Goal: Use online tool/utility: Utilize a website feature to perform a specific function

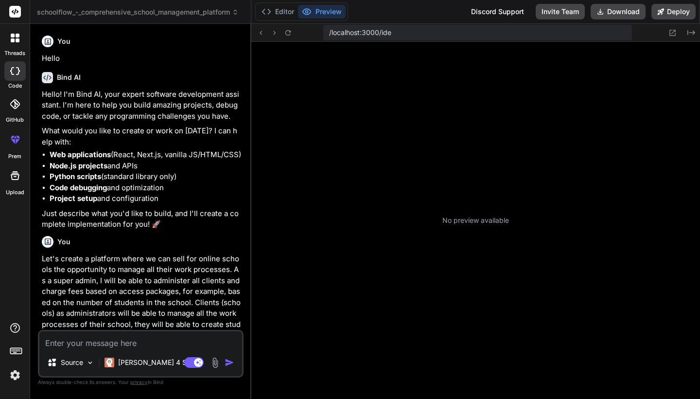
scroll to position [9, 0]
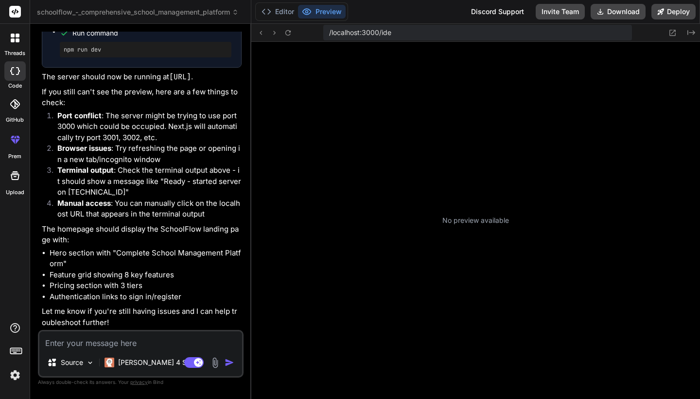
type textarea "x"
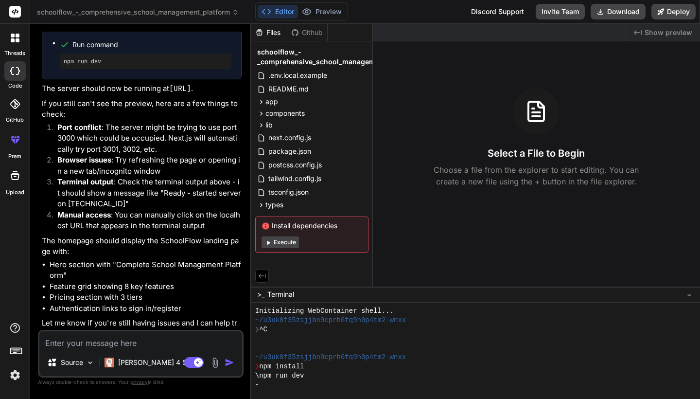
scroll to position [2367, 0]
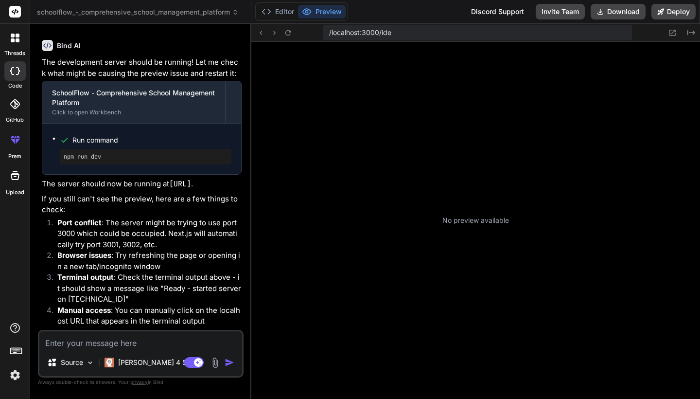
scroll to position [9, 0]
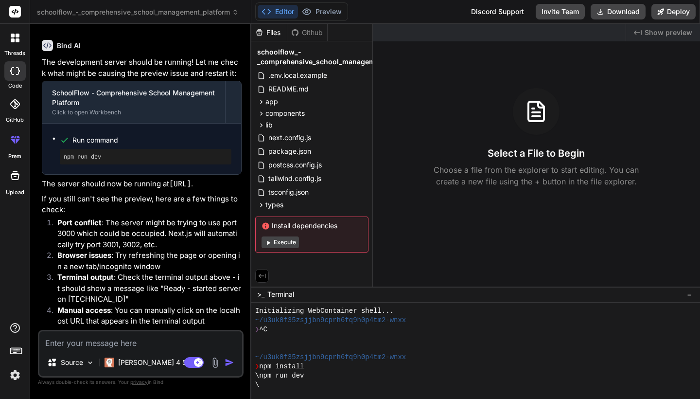
click at [291, 243] on button "Execute" at bounding box center [279, 242] width 37 height 12
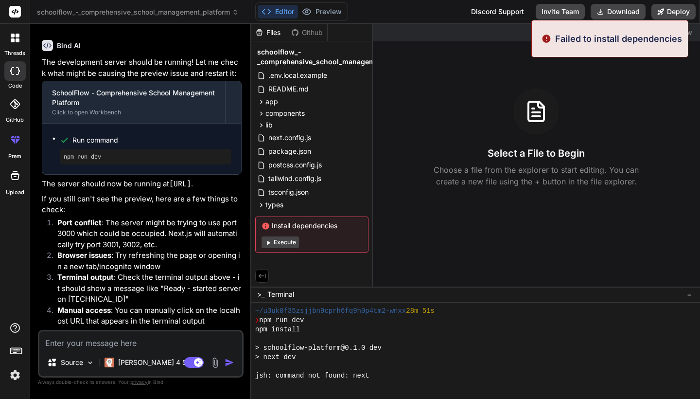
scroll to position [139, 0]
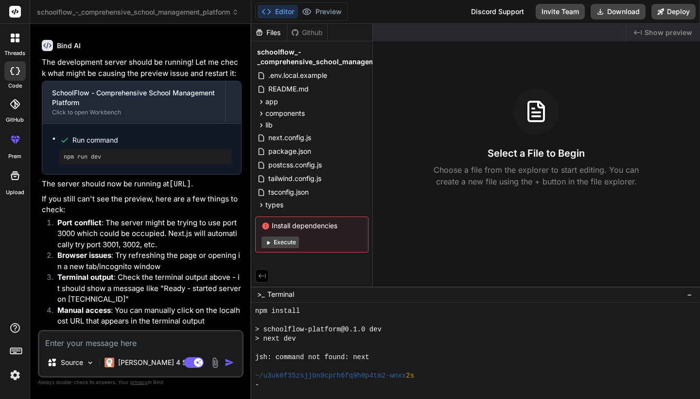
click at [126, 339] on textarea at bounding box center [140, 339] width 203 height 17
type textarea "x"
type textarea "s"
type textarea "x"
type textarea "sy"
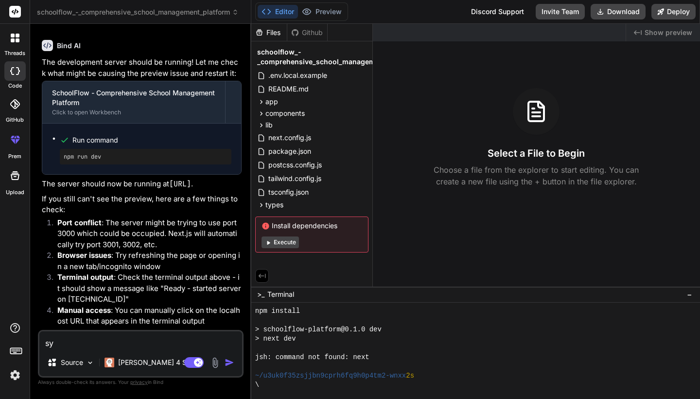
type textarea "x"
type textarea "sys"
type textarea "x"
type textarea "syst"
type textarea "x"
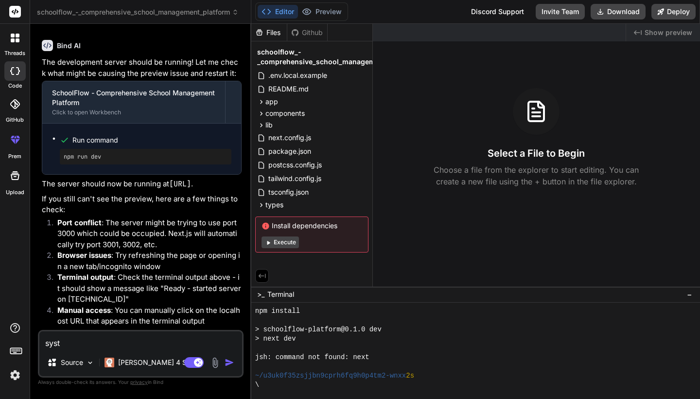
type textarea "syste"
type textarea "x"
type textarea "system"
type textarea "x"
type textarea "system"
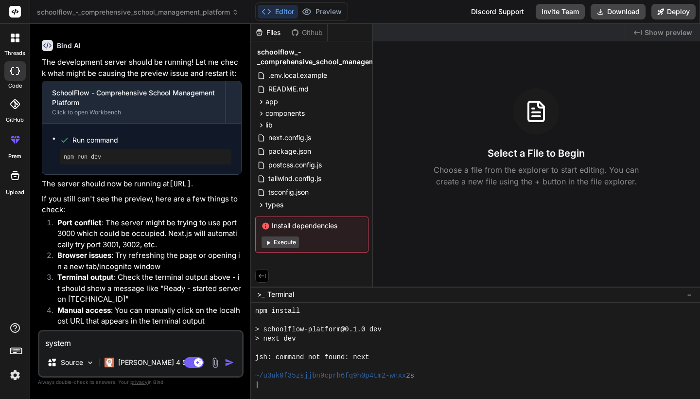
type textarea "x"
type textarea "system w"
type textarea "x"
type textarea "system wr"
type textarea "x"
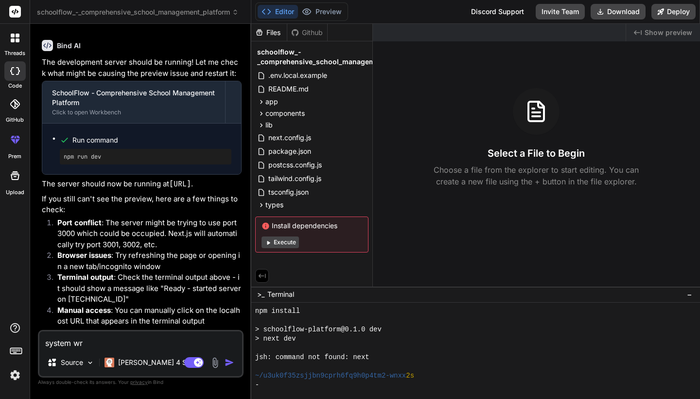
type textarea "system wri"
type textarea "x"
type textarea "system writ"
type textarea "x"
type textarea "system write"
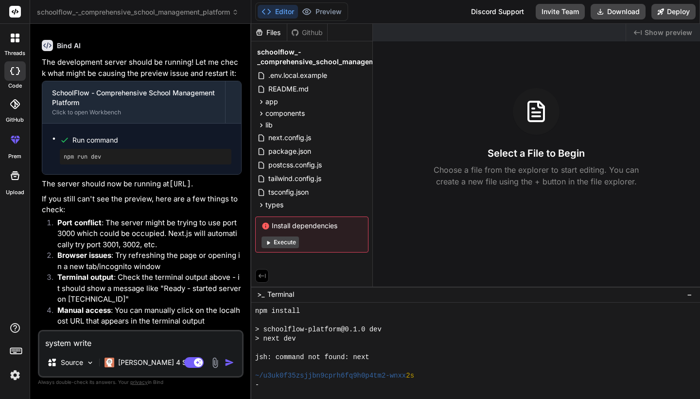
type textarea "x"
type textarea "system write"
type textarea "x"
type textarea "system write f"
type textarea "x"
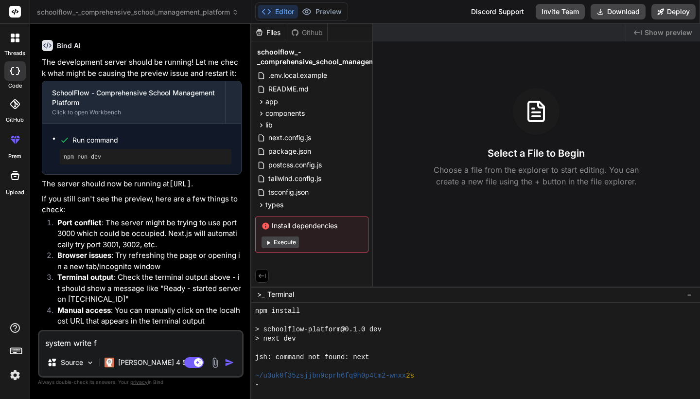
type textarea "system write fa"
type textarea "x"
type textarea "system write fai"
type textarea "x"
type textarea "system write fail"
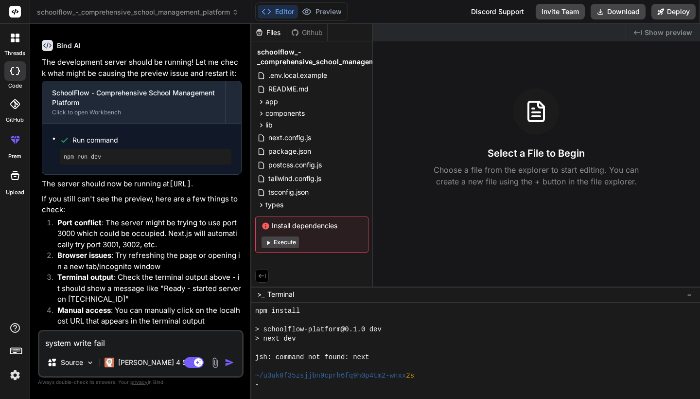
type textarea "x"
type textarea "system write [PERSON_NAME]"
type textarea "x"
type textarea "system write failed"
type textarea "x"
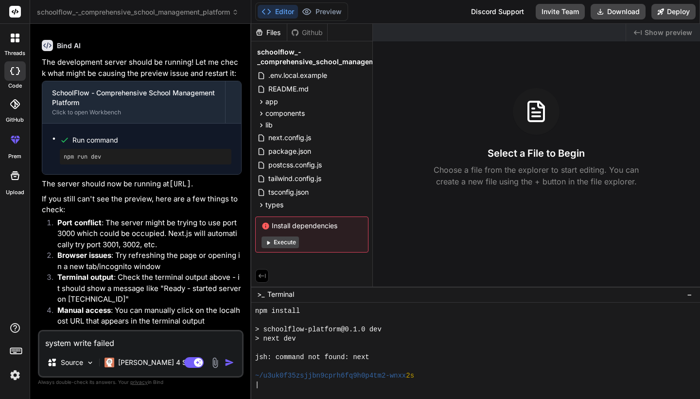
type textarea "system write failed"
type textarea "x"
type textarea "system write failed t"
type textarea "x"
type textarea "system write failed to"
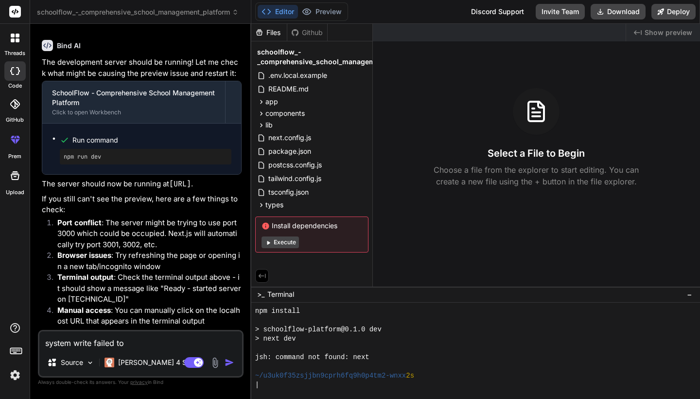
type textarea "x"
type textarea "system write failed to"
type textarea "x"
type textarea "system write failed to i"
type textarea "x"
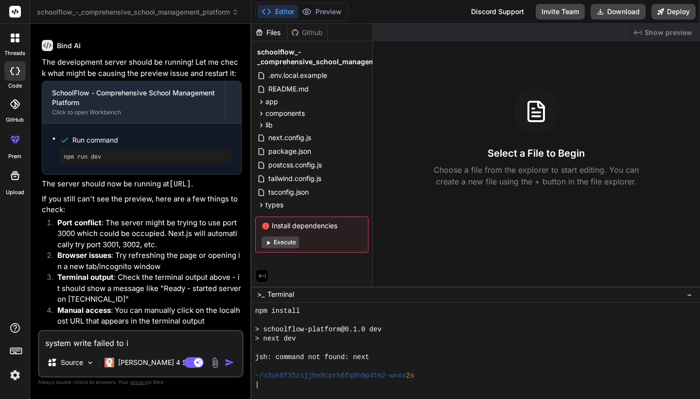
type textarea "system write failed to in"
type textarea "x"
type textarea "system write failed to ins"
type textarea "x"
type textarea "system write failed to inst"
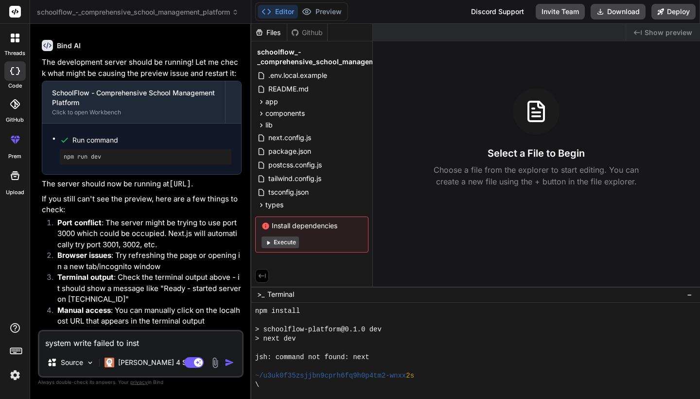
type textarea "x"
type textarea "system write failed to insta"
type textarea "x"
type textarea "system write failed to instal"
type textarea "x"
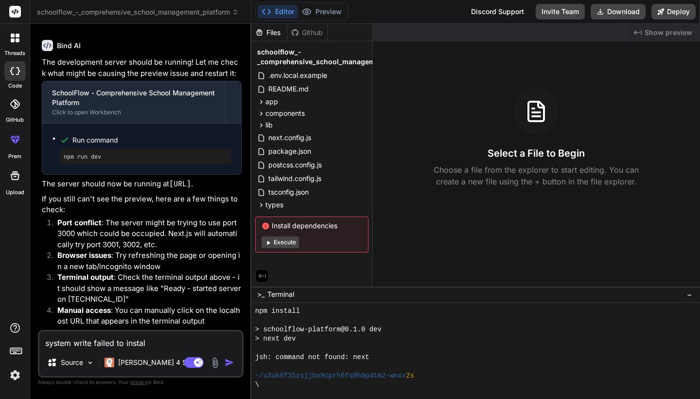
type textarea "system write failed to install"
type textarea "x"
type textarea "system write failed to install"
type textarea "x"
type textarea "system write failed to install d"
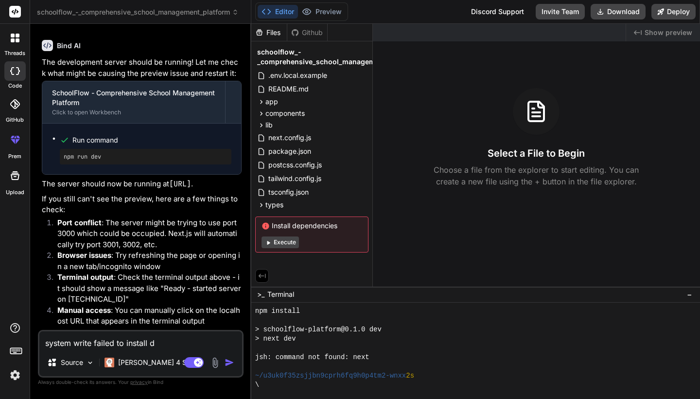
type textarea "x"
type textarea "system write failed to install de"
click at [276, 242] on button "Execute" at bounding box center [279, 242] width 37 height 12
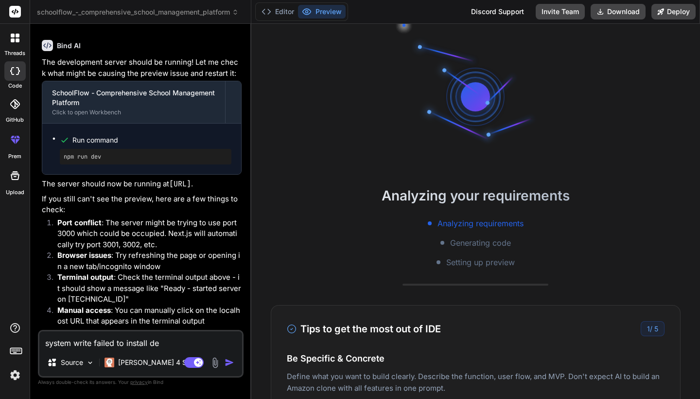
type textarea "x"
click at [180, 343] on textarea "system write failed to install de" at bounding box center [140, 339] width 203 height 17
click at [188, 345] on textarea "system write failed to install de" at bounding box center [140, 339] width 203 height 17
click at [384, 159] on div "Analyzing your requirements Analyzing requirements Generating code Setting up p…" at bounding box center [475, 211] width 449 height 375
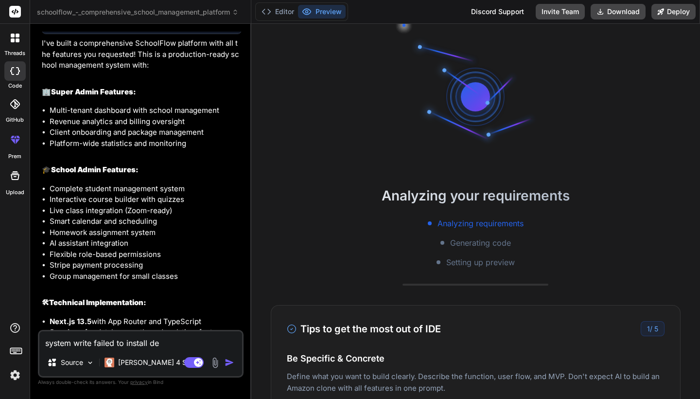
drag, startPoint x: 169, startPoint y: 340, endPoint x: 53, endPoint y: 334, distance: 115.8
click at [53, 334] on textarea "system write failed to install de" at bounding box center [140, 339] width 203 height 17
type textarea "x"
type textarea "s"
type textarea "x"
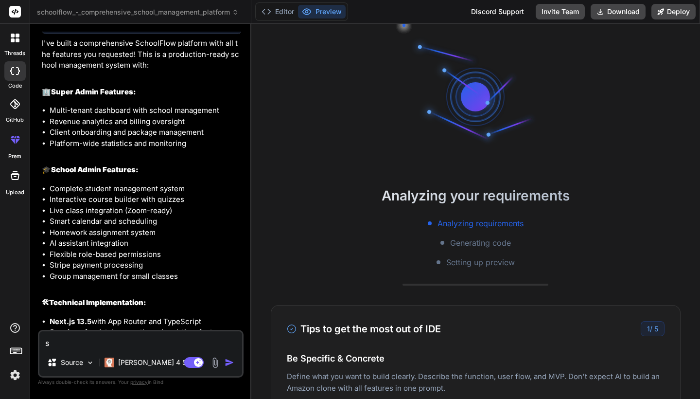
type textarea "sy"
type textarea "x"
type textarea "sys"
type textarea "x"
type textarea "syst"
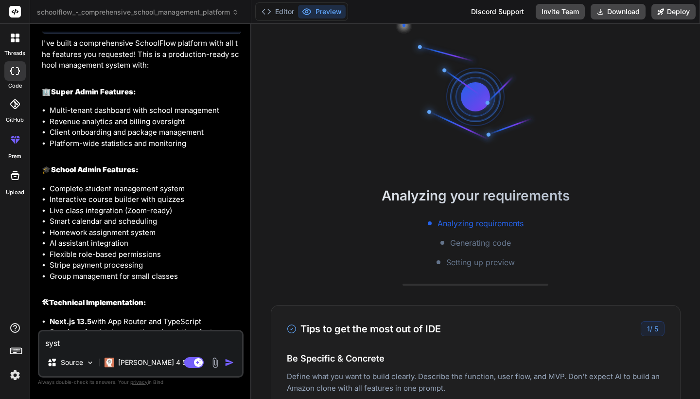
type textarea "x"
type textarea "syste"
type textarea "x"
type textarea "system"
type textarea "x"
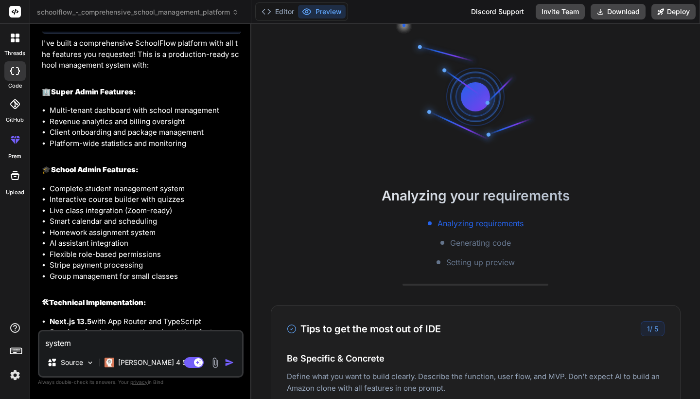
type textarea "system"
type textarea "x"
type textarea "system d"
type textarea "x"
type textarea "system di"
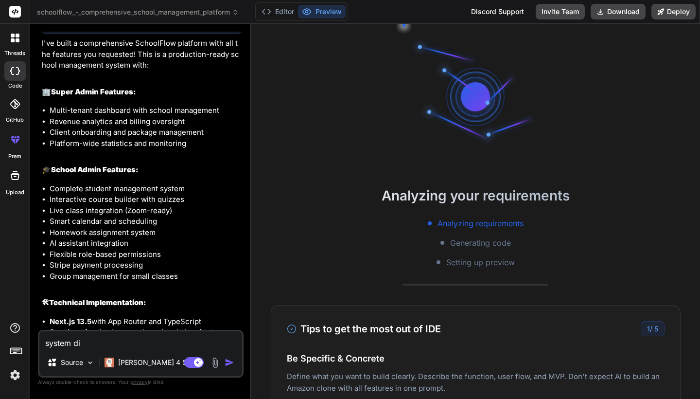
type textarea "x"
type textarea "system did"
type textarea "x"
type textarea "system didn"
type textarea "x"
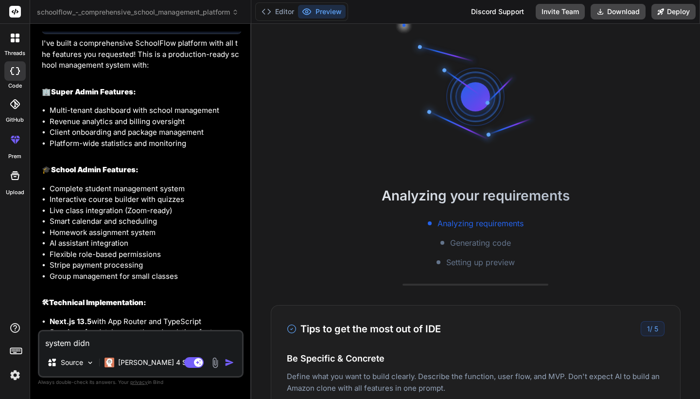
type textarea "system didni"
type textarea "x"
type textarea "system didn"
type textarea "x"
type textarea "system didnt"
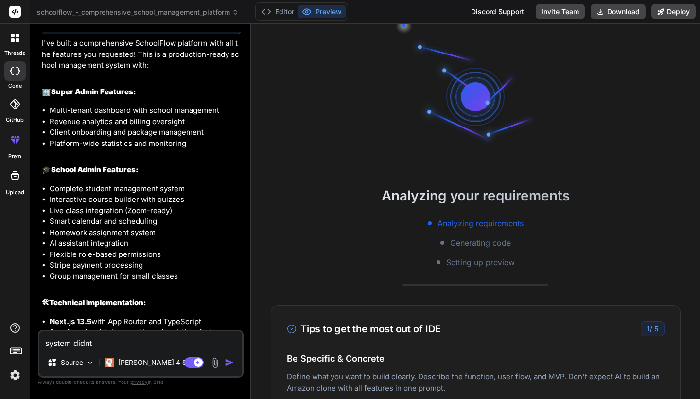
type textarea "x"
type textarea "system didn't"
type textarea "x"
type textarea "system didn't s"
type textarea "x"
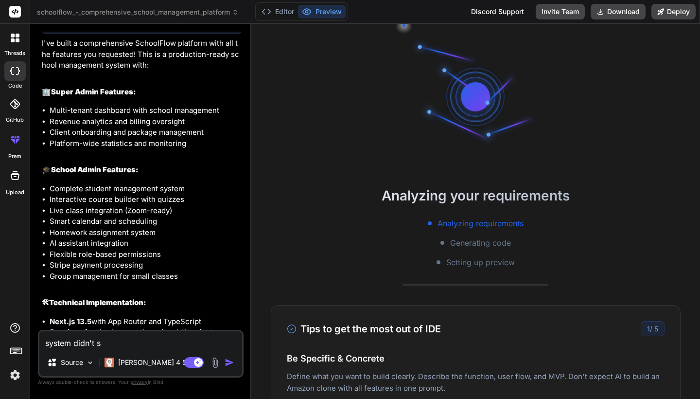
type textarea "system didn't sh"
type textarea "x"
type textarea "system didn't sho"
type textarea "x"
type textarea "system didn't show"
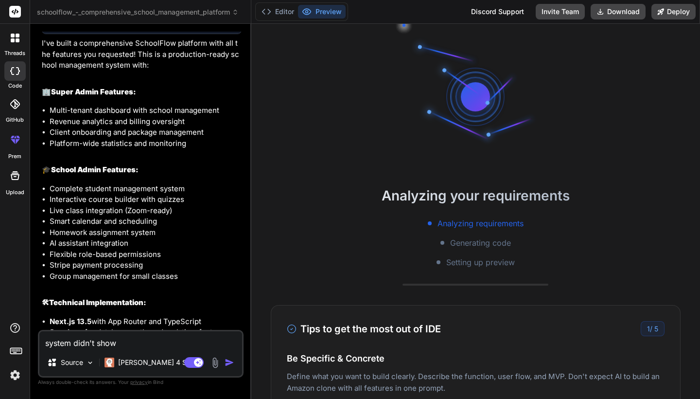
type textarea "x"
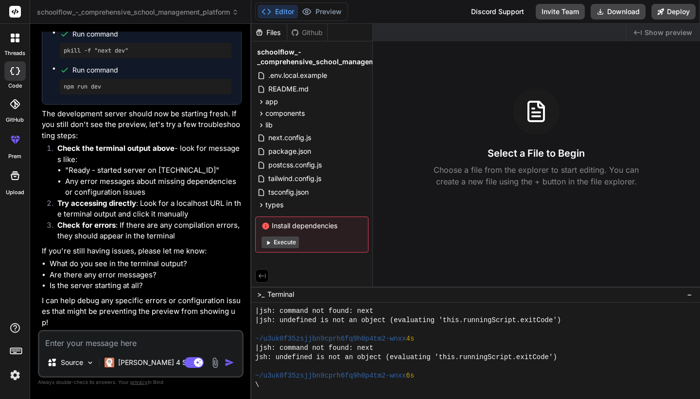
scroll to position [2817, 0]
click at [284, 244] on button "Execute" at bounding box center [279, 242] width 37 height 12
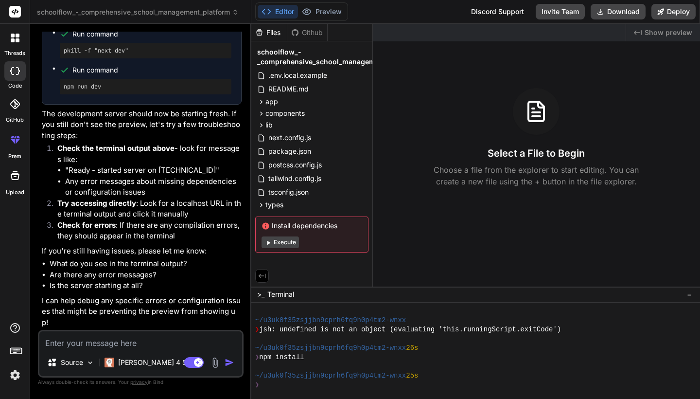
scroll to position [563, 0]
click at [149, 338] on textarea at bounding box center [140, 339] width 203 height 17
type textarea "x"
type textarea "s"
type textarea "x"
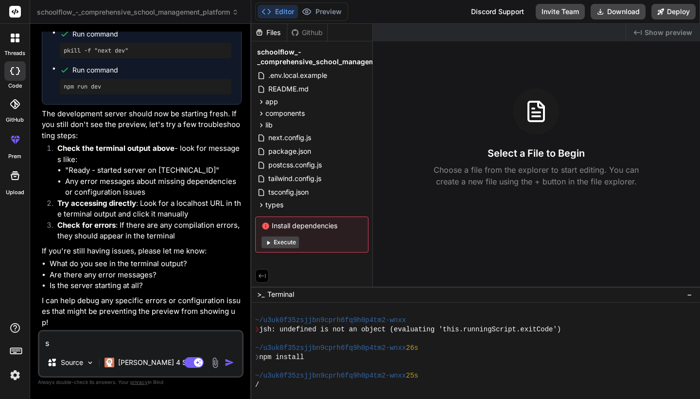
type textarea "sy"
type textarea "x"
type textarea "sys"
type textarea "x"
type textarea "sy"
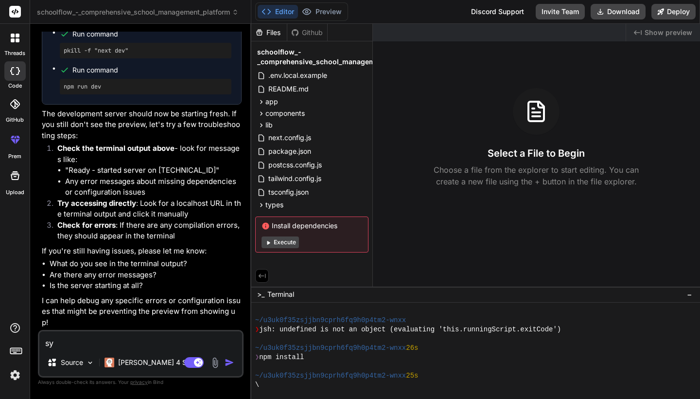
type textarea "x"
type textarea "s"
type textarea "x"
type textarea "i"
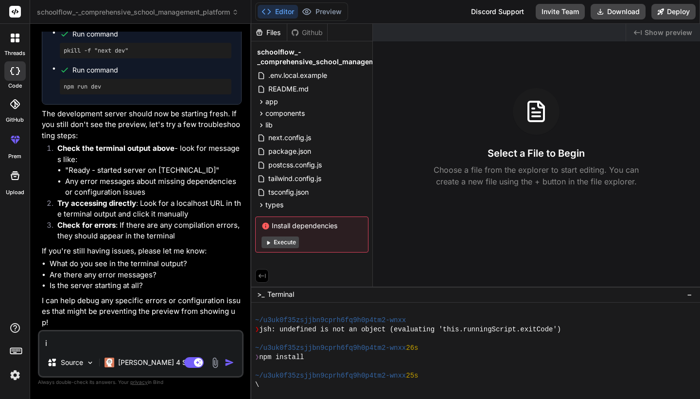
type textarea "x"
type textarea "in"
type textarea "x"
type textarea "in"
type textarea "x"
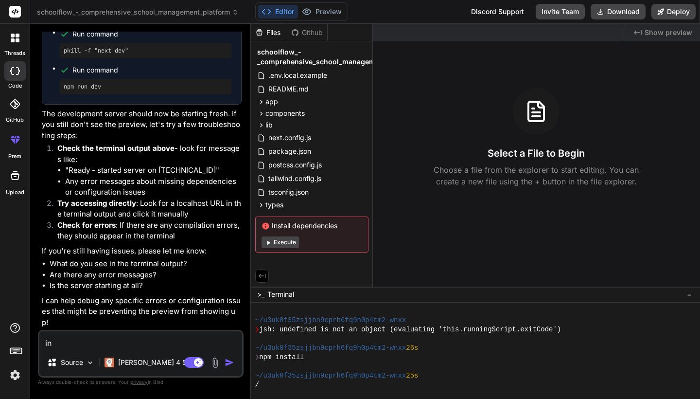
type textarea "in t"
type textarea "x"
type textarea "in te"
type textarea "x"
type textarea "in ter"
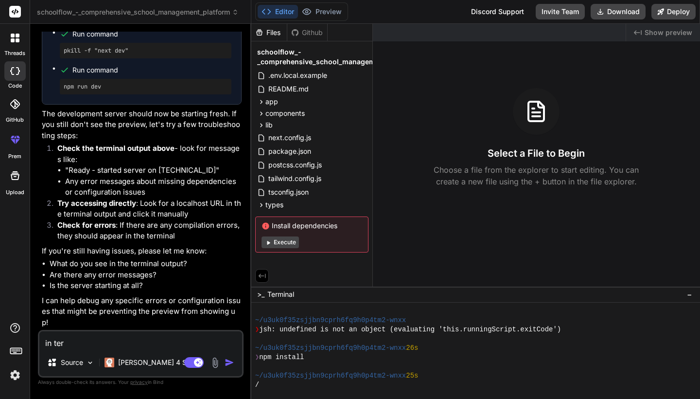
type textarea "x"
type textarea "in term"
type textarea "x"
type textarea "in terme"
type textarea "x"
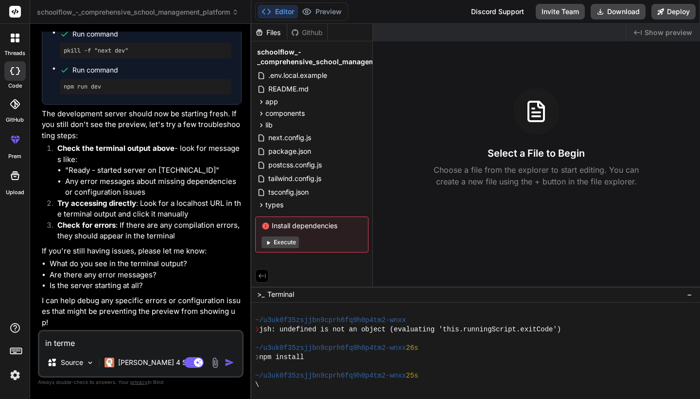
type textarea "in term"
type textarea "x"
type textarea "in termi"
type textarea "x"
type textarea "in termin"
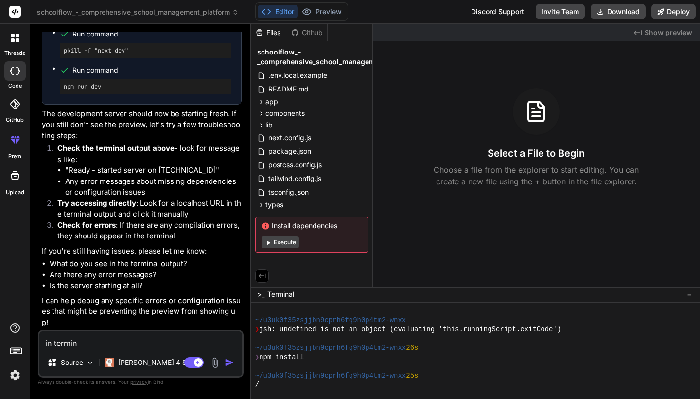
type textarea "x"
type textarea "in termina"
type textarea "x"
type textarea "in terminal"
type textarea "x"
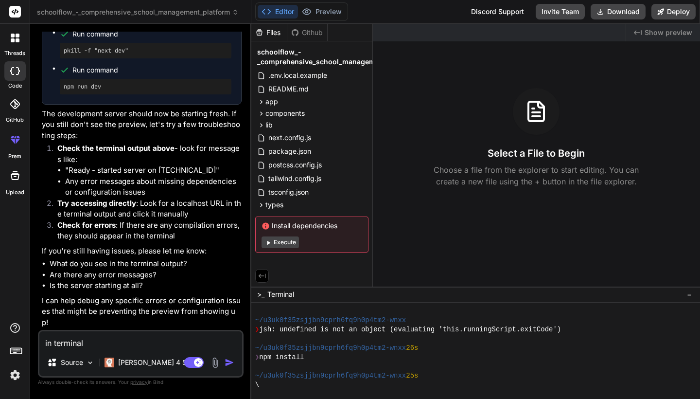
type textarea "in terminall"
type textarea "x"
type textarea "in terminal"
type textarea "x"
type textarea "in terminal r"
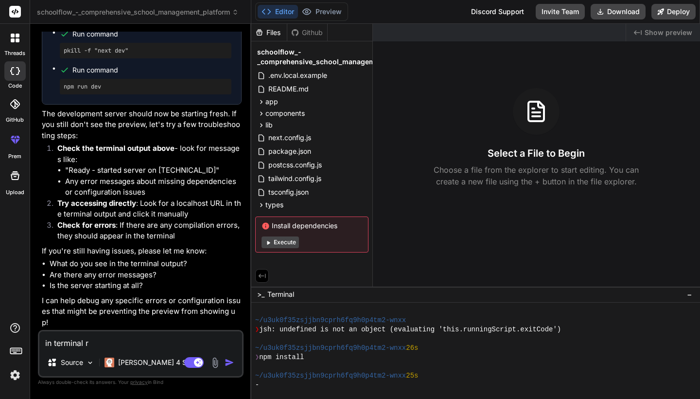
type textarea "x"
type textarea "in terminal re"
type textarea "x"
type textarea "in terminal red"
type textarea "x"
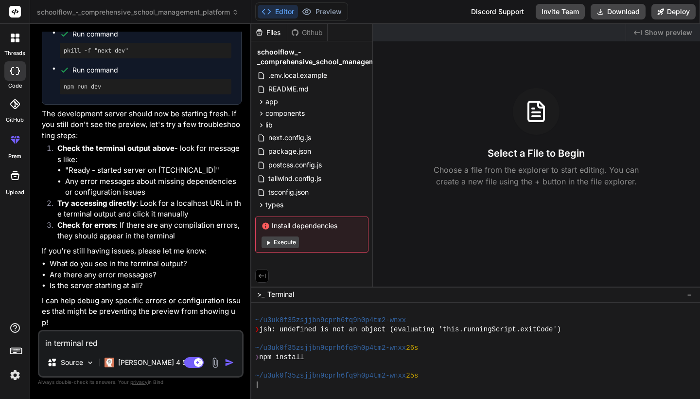
type textarea "in terminal red"
type textarea "x"
type textarea "in terminal red s"
type textarea "x"
type textarea "in terminal red sq"
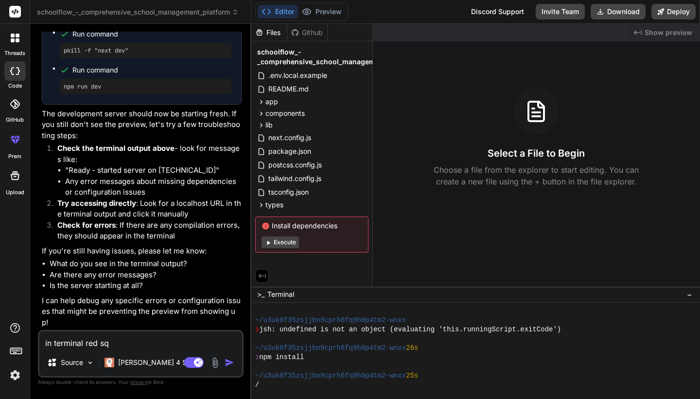
type textarea "x"
type textarea "in terminal red squ"
type textarea "x"
type textarea "in terminal red squa"
type textarea "x"
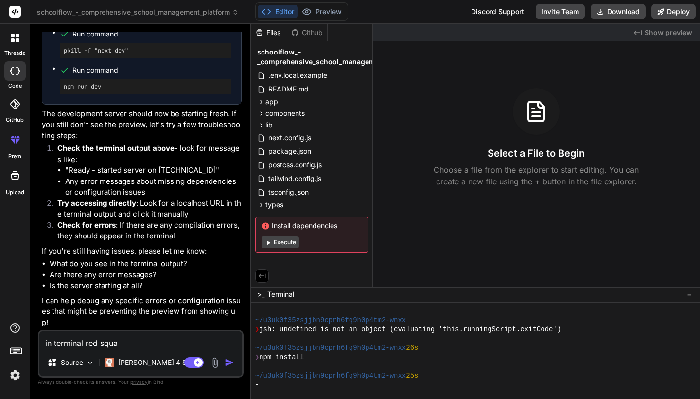
type textarea "in terminal red square"
type textarea "x"
type textarea "in terminal red square w"
type textarea "x"
type textarea "in terminal red square wi"
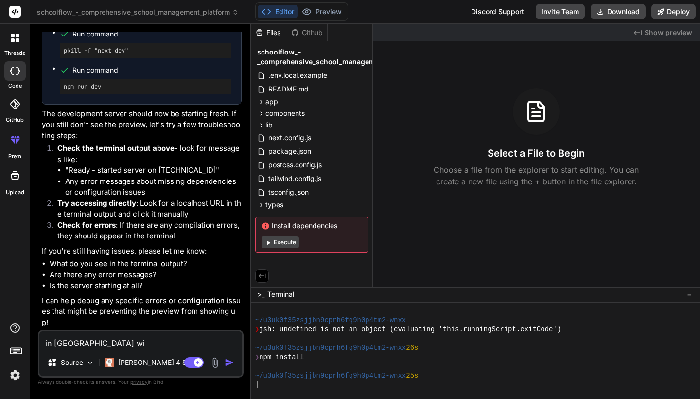
type textarea "x"
type textarea "in terminal red square wit"
type textarea "x"
type textarea "in terminal red square with"
type textarea "x"
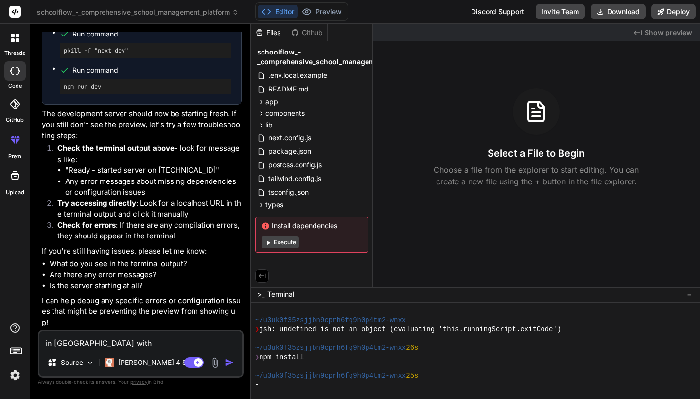
type textarea "in terminal red square with"
type textarea "x"
type textarea "in terminal red square with e"
type textarea "x"
type textarea "in terminal red square with"
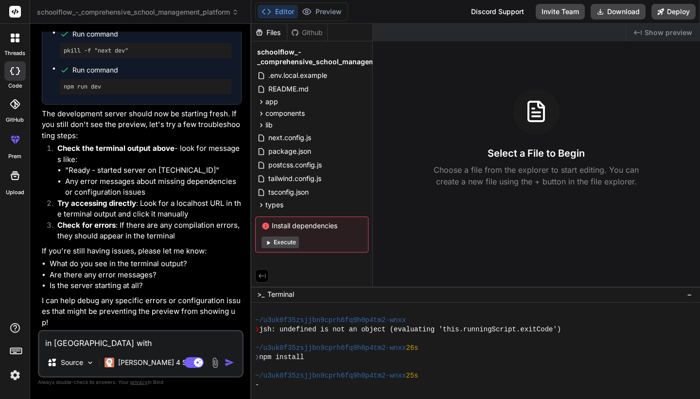
type textarea "x"
type textarea "in terminal red square with t"
type textarea "x"
type textarea "in terminal red square with te"
type textarea "x"
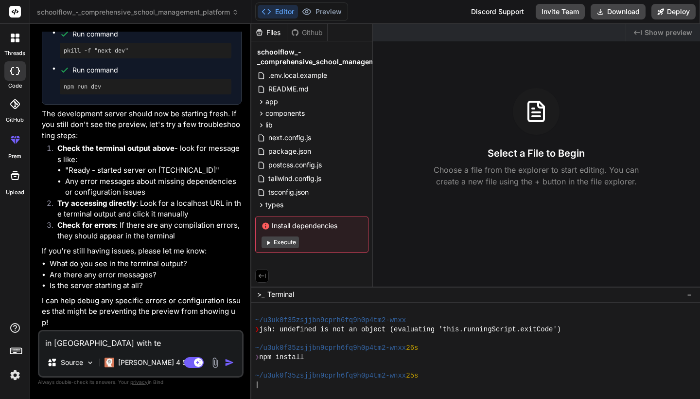
type textarea "in terminal red square with tex"
type textarea "x"
type textarea "in terminal red square with text"
type textarea "x"
type textarea "in terminal red square with text="
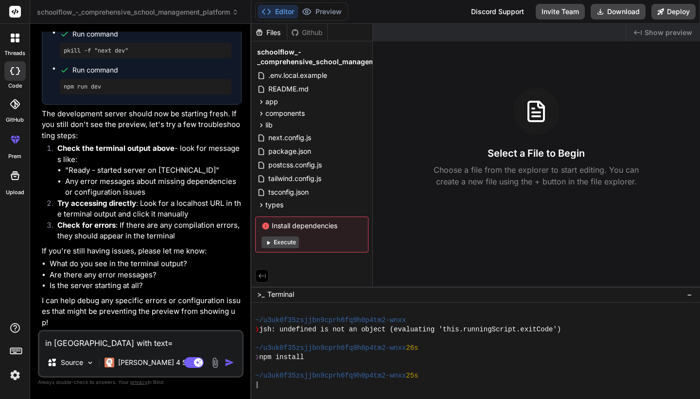
type textarea "x"
type textarea "in terminal red square with text"
type textarea "x"
type textarea "in terminal red square with text"
type textarea "x"
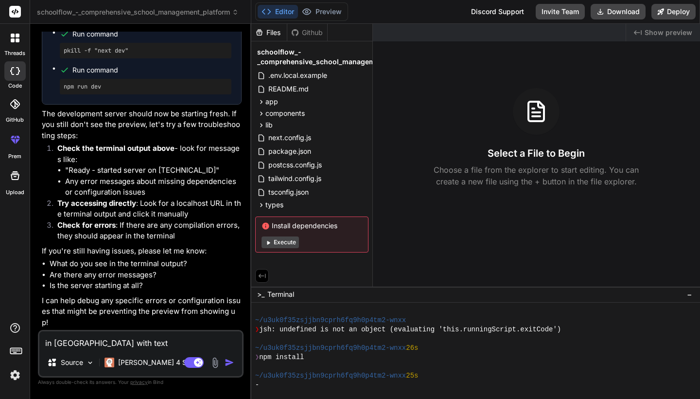
type textarea "in terminal red square with text -"
type textarea "x"
type textarea "in terminal red square with text -"
type textarea "x"
type textarea "in terminal red square with text - i"
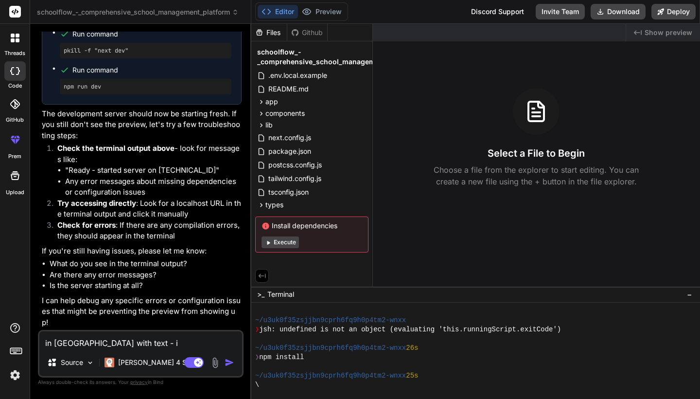
type textarea "x"
type textarea "in terminal red square with text - in"
type textarea "x"
type textarea "in terminal red square with text - ins"
type textarea "x"
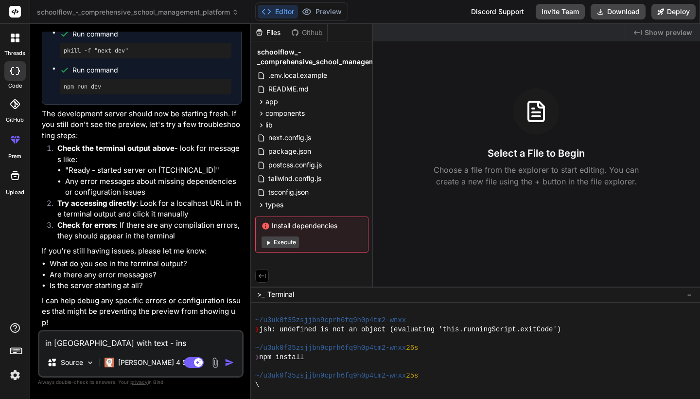
type textarea "in terminal red square with text - inst"
type textarea "x"
type textarea "in terminal red square with text - insta"
type textarea "x"
type textarea "in terminal red square with text - instal"
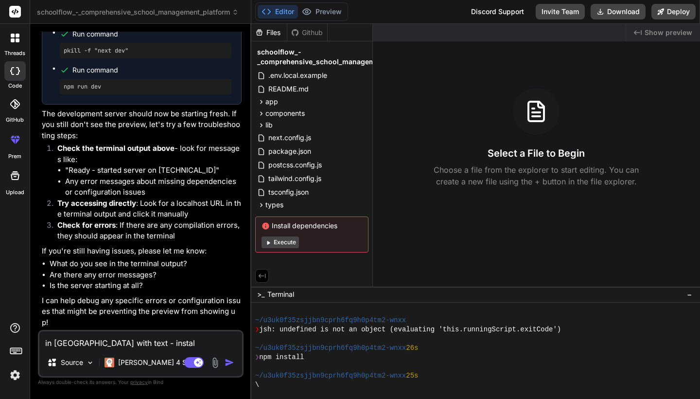
type textarea "x"
type textarea "in terminal red square with text - install"
type textarea "x"
type textarea "in terminal red square with text - install"
type textarea "x"
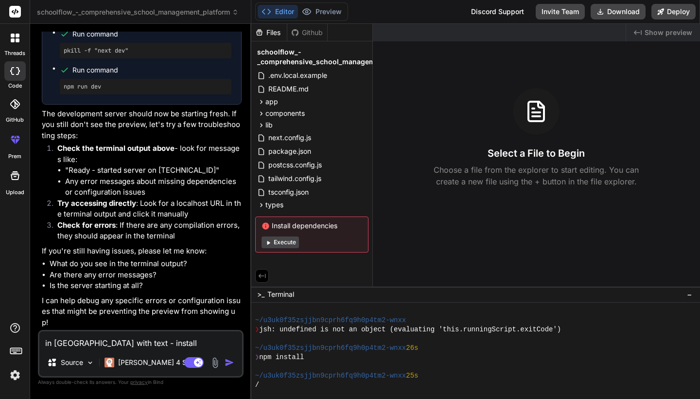
type textarea "in terminal red square with text - install d"
type textarea "x"
type textarea "in terminal red square with text - install de"
type textarea "x"
type textarea "in terminal red square with text - install dep"
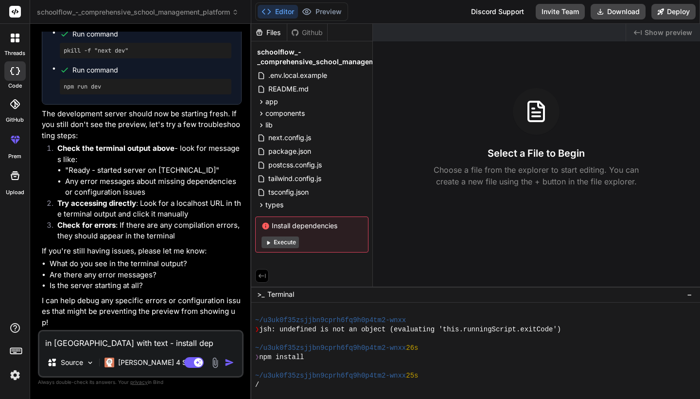
type textarea "x"
type textarea "in terminal red square with text - install depe"
type textarea "x"
type textarea "in terminal red square with text - install depen"
type textarea "x"
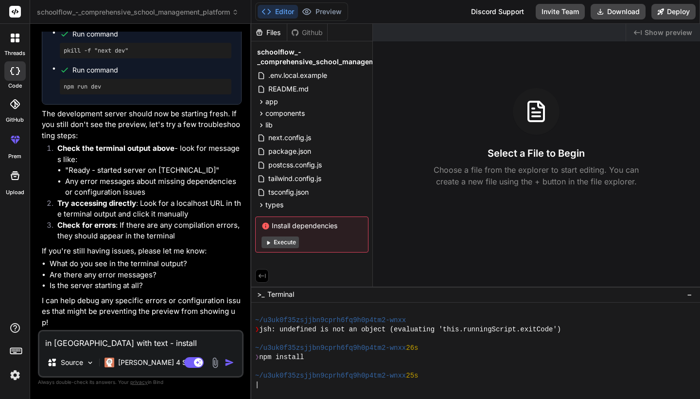
type textarea "in terminal red square with text - install depend"
type textarea "x"
type textarea "in terminal red square with text - install depende"
type textarea "x"
type textarea "in terminal red square with text - install dependen"
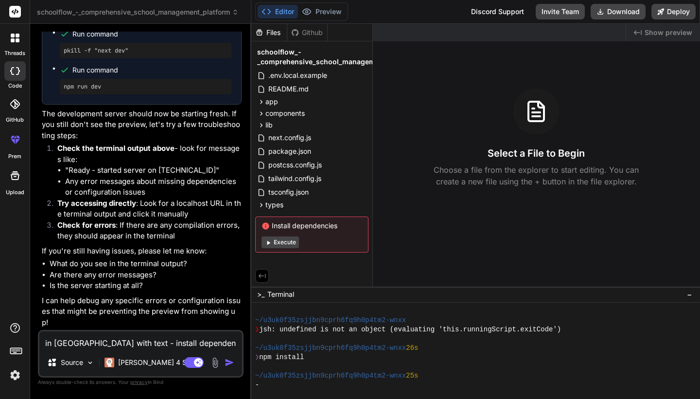
type textarea "x"
type textarea "in terminal red square with text - install dependenc"
type textarea "x"
type textarea "in terminal red square with text - install dependenci"
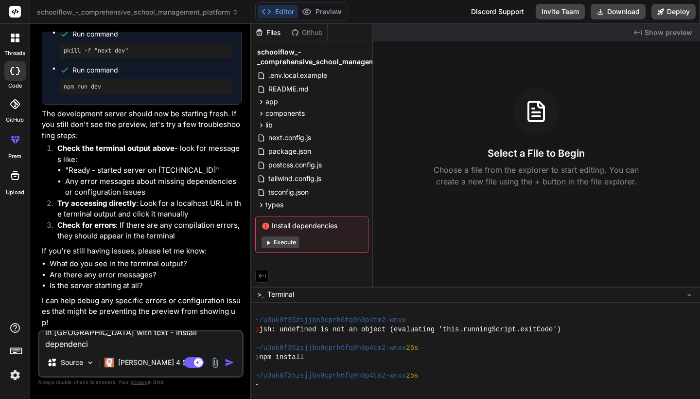
type textarea "x"
type textarea "in terminal red square with text - install dependencie"
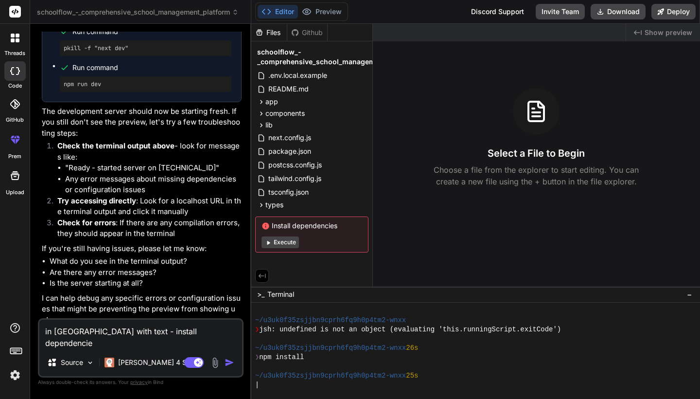
type textarea "x"
type textarea "in terminal red square with text - install dependencies"
type textarea "x"
type textarea "in terminal red square with text - install dependencies"
type textarea "x"
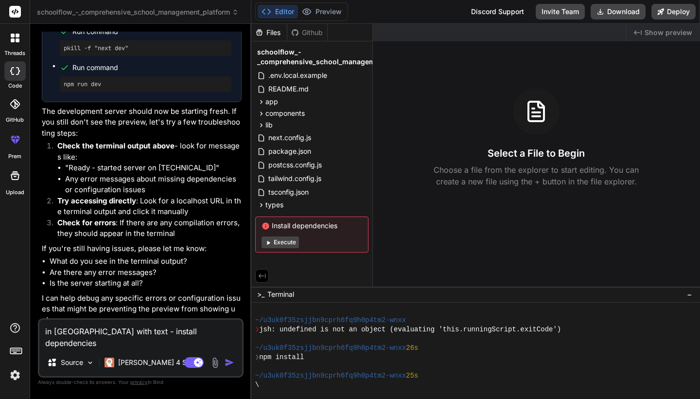
type textarea "in terminal red square with text - install dependencies a"
type textarea "x"
type textarea "in terminal red square with text - install dependencies an"
type textarea "x"
type textarea "in terminal red square with text - install dependencies and"
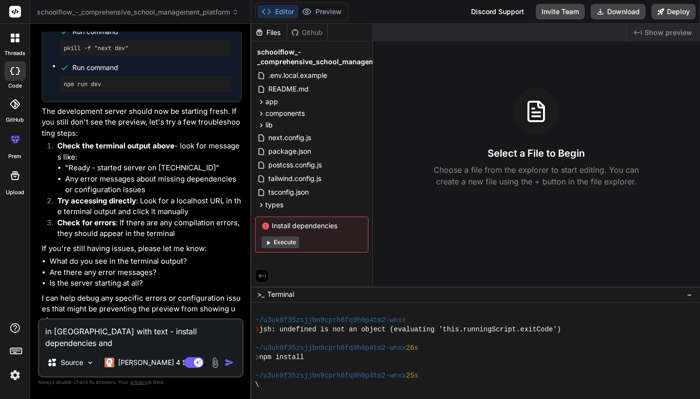
type textarea "x"
type textarea "in terminal red square with text - install dependencies and"
type textarea "x"
type textarea "in terminal red square with text - install dependencies and"
type textarea "x"
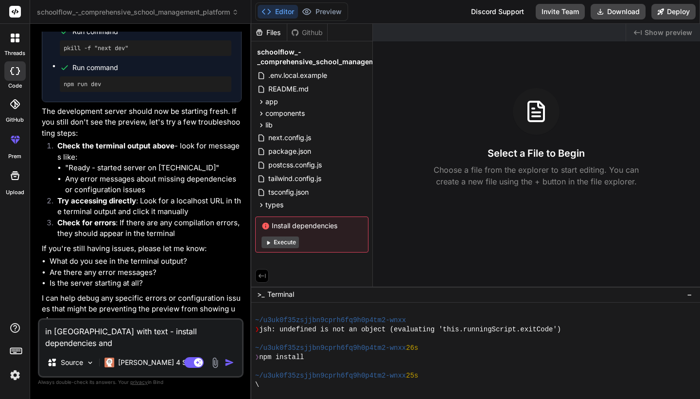
type textarea "in terminal red square with text - install dependencies an"
type textarea "x"
type textarea "in terminal red square with text - install dependencies a"
type textarea "x"
type textarea "in terminal red square with text - install dependencies"
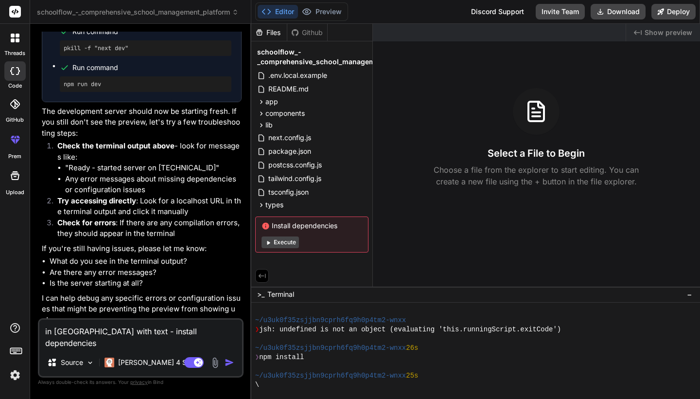
type textarea "x"
type textarea "in terminal red square with text - install dependencies -"
type textarea "x"
type textarea "in terminal red square with text - install dependencies -"
type textarea "x"
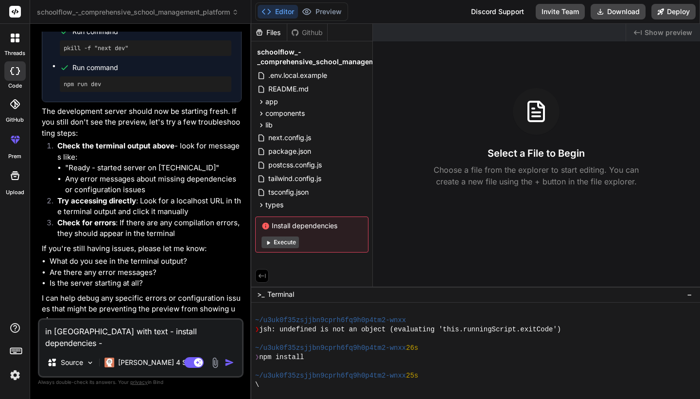
type textarea "in terminal red square with text - install dependencies - a"
type textarea "x"
type textarea "in terminal red square with text - install dependencies - an"
type textarea "x"
type textarea "in terminal red square with text - install dependencies - and"
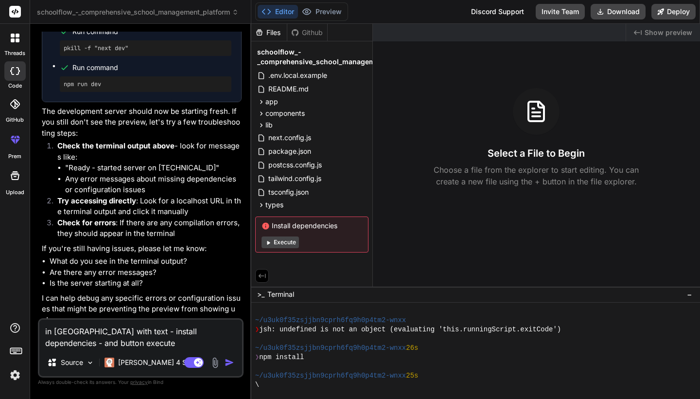
click at [149, 346] on textarea "in terminal red square with text - install dependencies - and button execute" at bounding box center [140, 333] width 203 height 29
click at [185, 346] on textarea "in terminal red square with text - install dependencies - and button - execute" at bounding box center [140, 333] width 203 height 29
click at [274, 244] on button "Execute" at bounding box center [279, 242] width 37 height 12
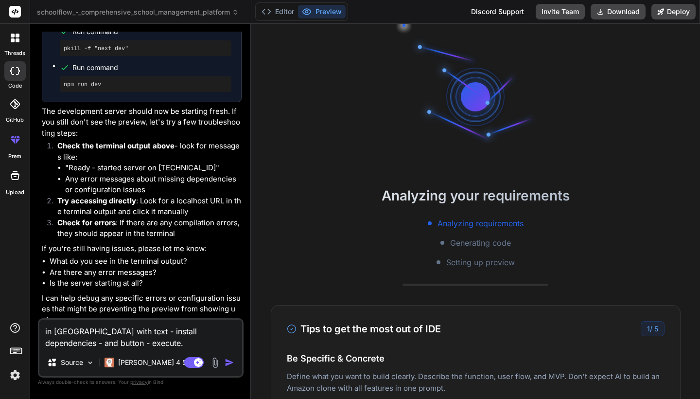
scroll to position [609, 0]
click at [192, 344] on textarea "in terminal red square with text - install dependencies - and button - execute." at bounding box center [140, 333] width 203 height 29
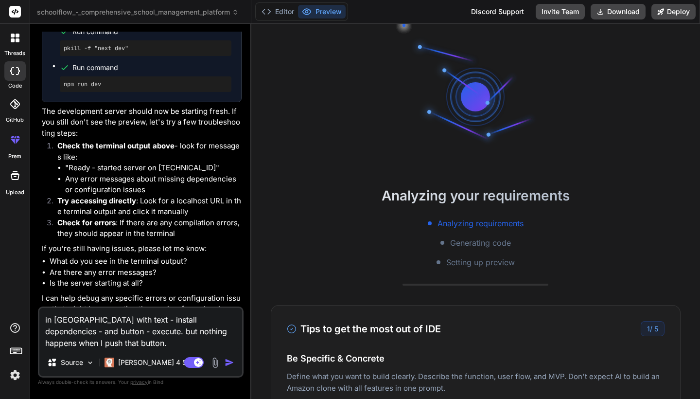
scroll to position [0, 0]
